Goal: Navigation & Orientation: Find specific page/section

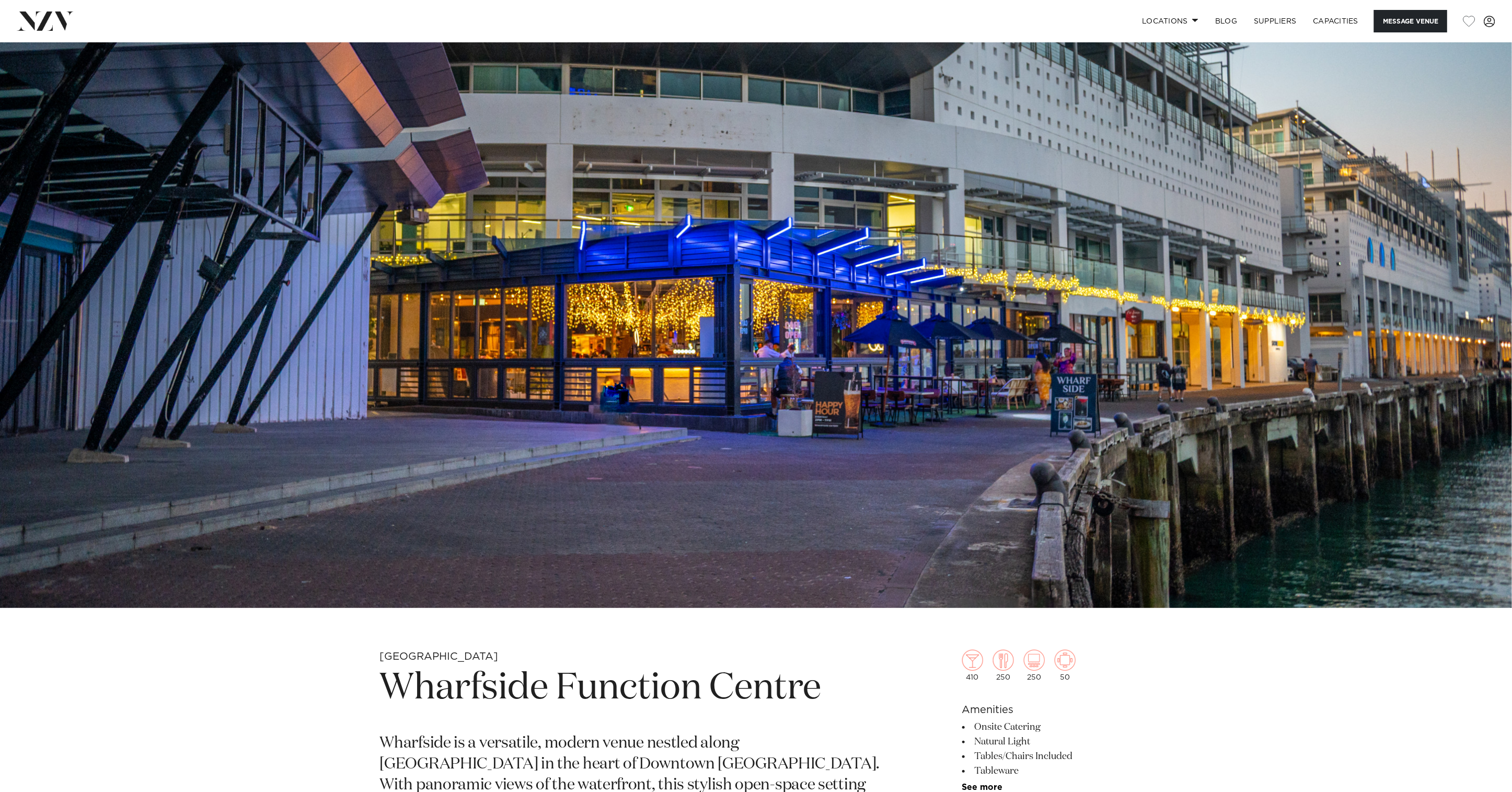
scroll to position [486, 0]
